Goal: Task Accomplishment & Management: Complete application form

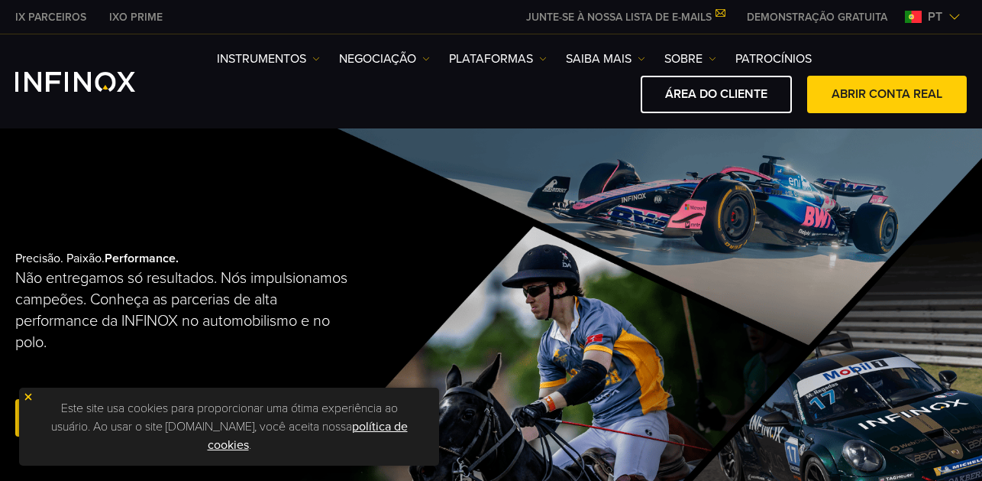
click at [875, 94] on link "ABRIR CONTA REAL" at bounding box center [887, 94] width 160 height 37
